Goal: Task Accomplishment & Management: Complete application form

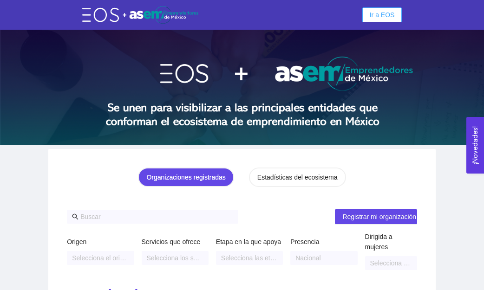
click at [386, 13] on span "Ir a EOS" at bounding box center [381, 15] width 25 height 10
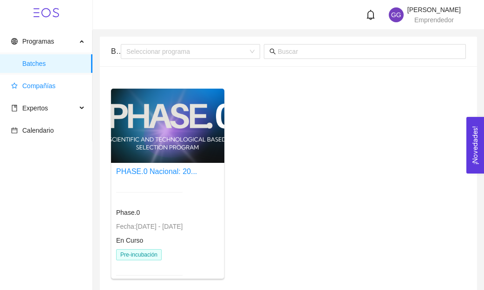
click at [41, 84] on span "Compañías" at bounding box center [38, 85] width 33 height 7
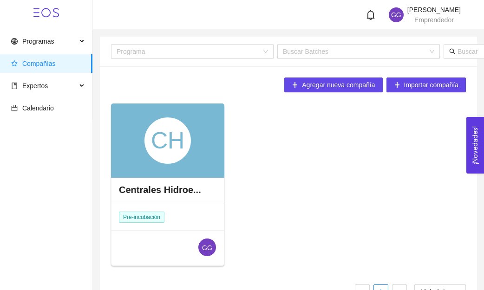
click at [138, 132] on div "CH" at bounding box center [167, 141] width 113 height 74
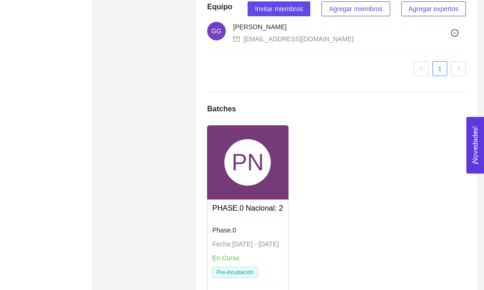
scroll to position [691, 0]
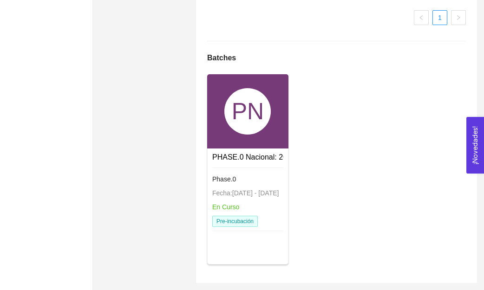
click at [267, 111] on div "PN" at bounding box center [247, 111] width 46 height 46
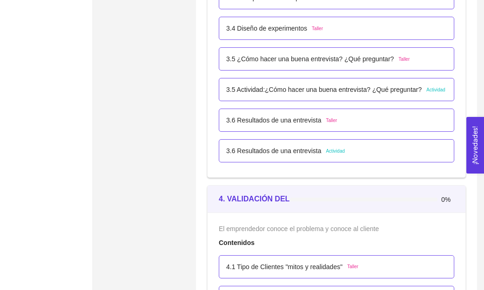
scroll to position [1287, 0]
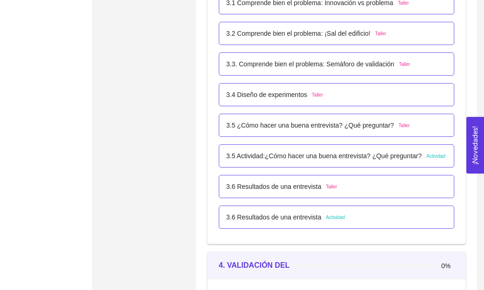
click at [432, 158] on span "Actividad" at bounding box center [435, 156] width 19 height 7
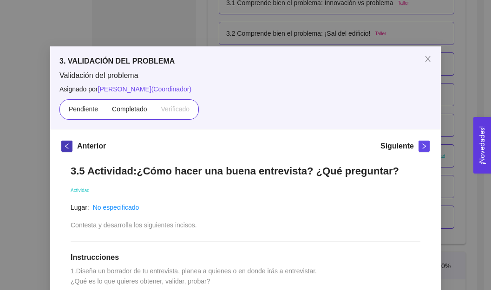
click at [64, 147] on icon "left" at bounding box center [67, 146] width 6 height 6
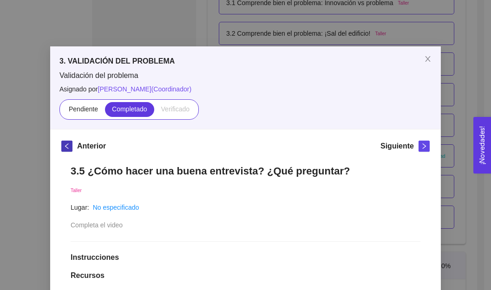
click at [65, 147] on icon "left" at bounding box center [66, 146] width 3 height 6
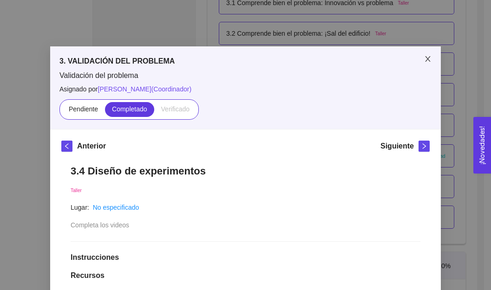
click at [427, 59] on icon "close" at bounding box center [427, 58] width 7 height 7
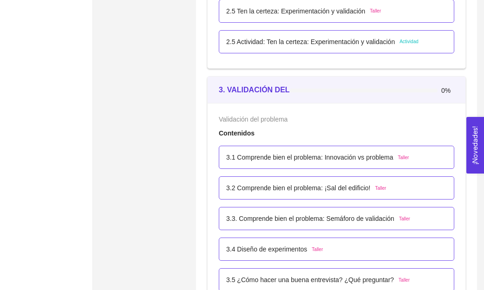
scroll to position [1110, 0]
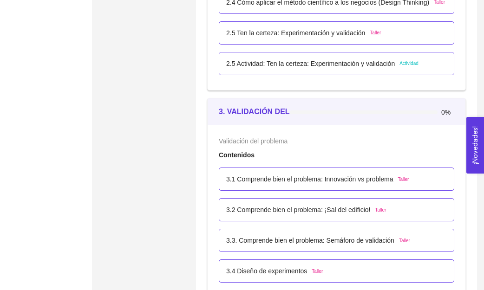
click at [407, 63] on span "Actividad" at bounding box center [408, 63] width 19 height 7
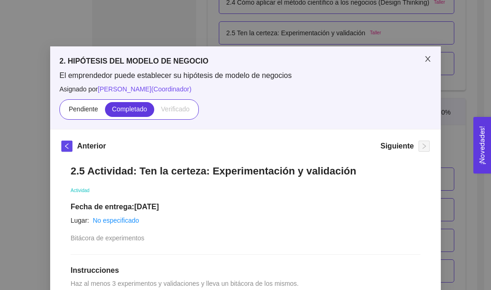
click at [424, 59] on icon "close" at bounding box center [427, 58] width 7 height 7
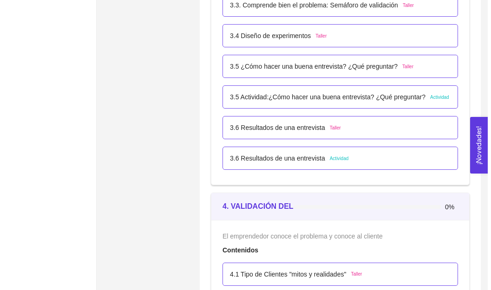
scroll to position [1353, 0]
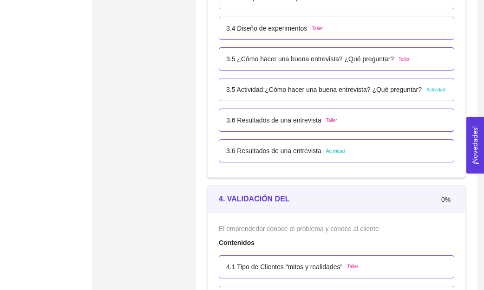
click at [433, 90] on span "Actividad" at bounding box center [435, 89] width 19 height 7
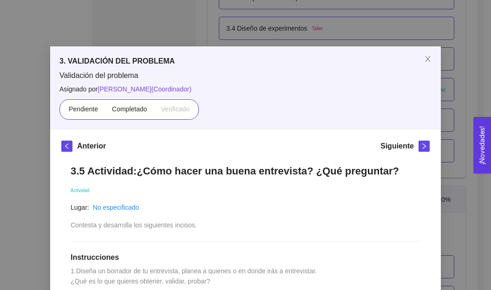
drag, startPoint x: 354, startPoint y: 140, endPoint x: 475, endPoint y: 82, distance: 134.3
click at [475, 82] on div "3. VALIDACIÓN DEL PROBLEMA Validación del problema Asignado por Ana Sofia Contr…" at bounding box center [245, 145] width 491 height 290
click at [360, 111] on div "Pendiente Completado Verificado" at bounding box center [245, 109] width 372 height 20
click at [393, 189] on div "Actividad" at bounding box center [246, 190] width 350 height 10
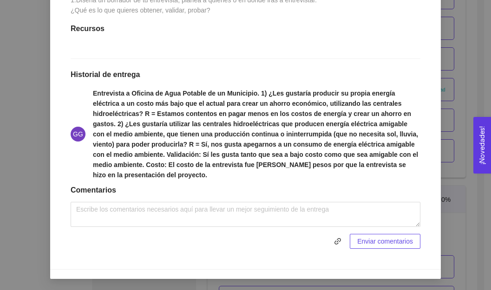
scroll to position [291, 0]
click at [371, 242] on span "Enviar comentarios" at bounding box center [385, 241] width 56 height 10
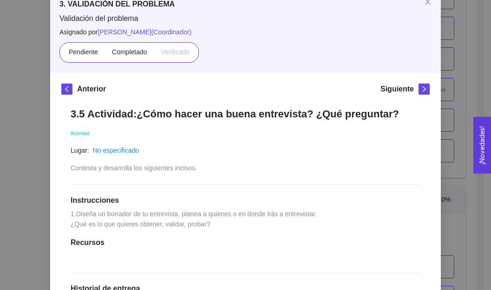
scroll to position [54, 0]
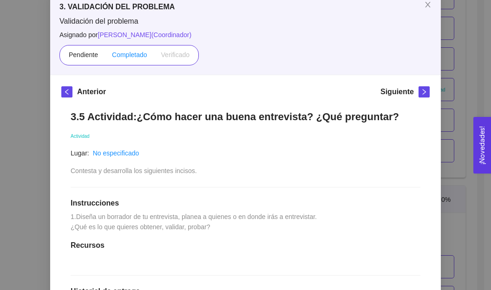
click at [132, 53] on span "Completado" at bounding box center [129, 54] width 35 height 7
click at [105, 57] on input "Completado" at bounding box center [105, 57] width 0 height 0
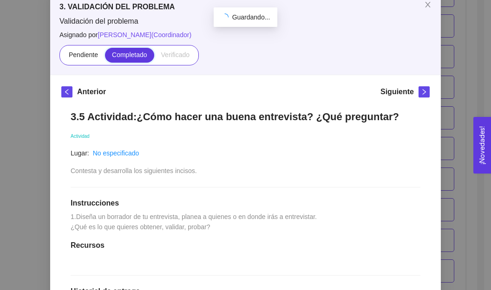
scroll to position [1353, 0]
click at [399, 133] on div "Actividad" at bounding box center [246, 135] width 350 height 10
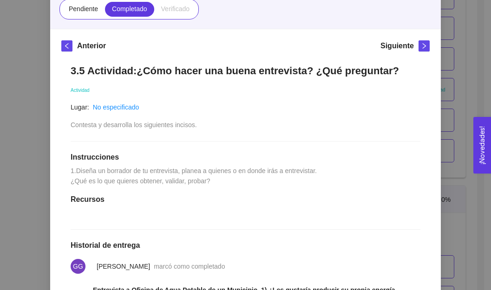
scroll to position [109, 0]
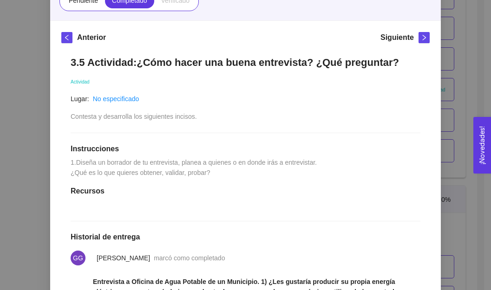
drag, startPoint x: 488, startPoint y: 128, endPoint x: 489, endPoint y: 141, distance: 12.6
click at [489, 141] on button "¡Novedades! 0" at bounding box center [482, 145] width 18 height 57
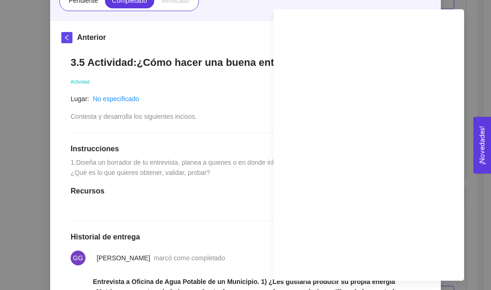
click at [473, 96] on div "3. VALIDACIÓN DEL PROBLEMA Validación del problema Asignado por Ana Sofia Contr…" at bounding box center [245, 145] width 491 height 290
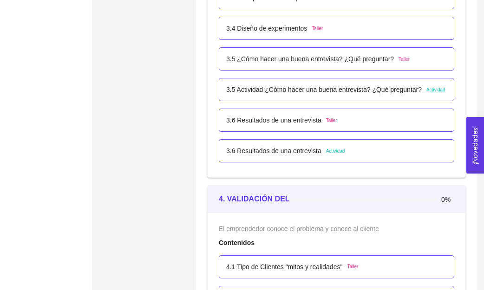
click at [331, 151] on span "Actividad" at bounding box center [335, 151] width 19 height 7
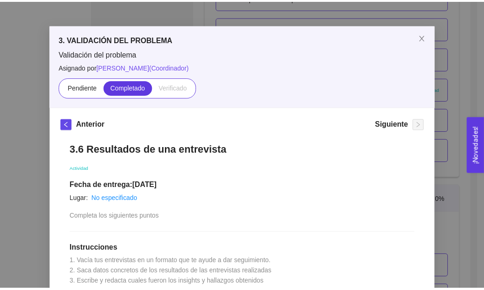
scroll to position [21, 0]
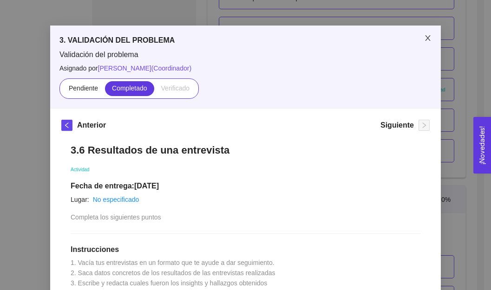
click at [425, 38] on icon "close" at bounding box center [427, 38] width 5 height 6
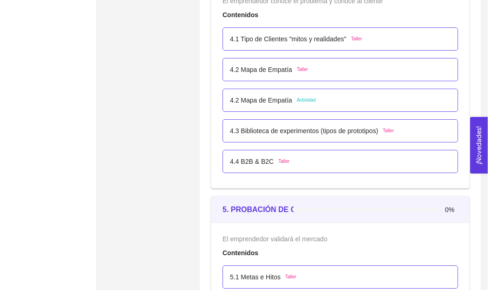
scroll to position [1610, 0]
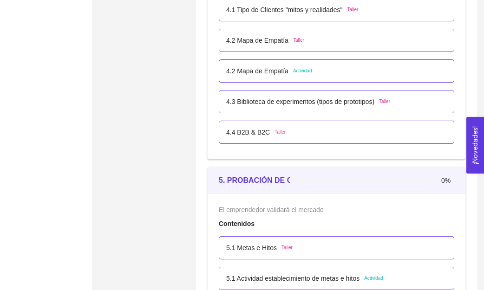
click at [304, 71] on span "Actividad" at bounding box center [302, 70] width 19 height 7
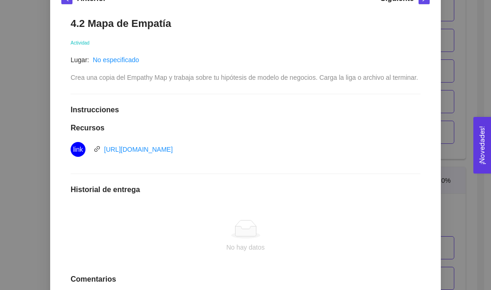
scroll to position [153, 0]
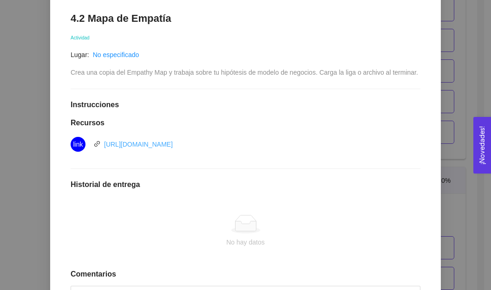
click at [173, 145] on link "https://docs.google.com/drawings/d/13rGGSx9-nk0N2x49ki6gRymoDNZd6jK0px6zzgEQ1JI…" at bounding box center [138, 144] width 69 height 7
